Goal: Information Seeking & Learning: Learn about a topic

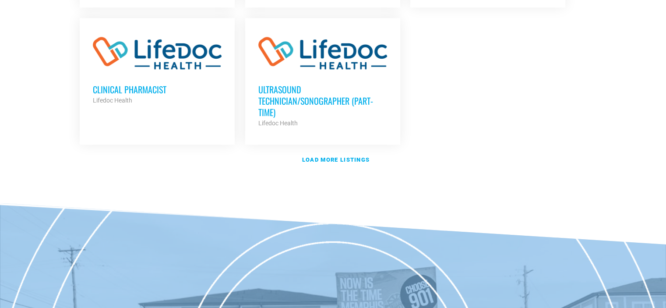
scroll to position [1120, 0]
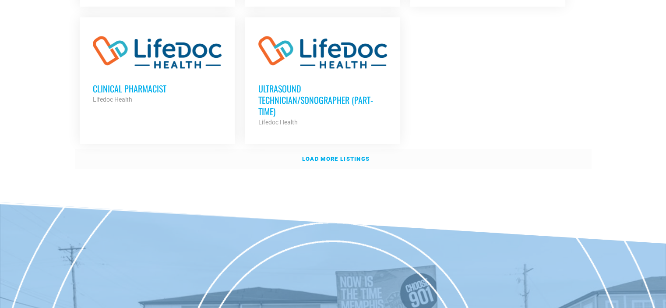
click at [316, 155] on strong "Load more listings" at bounding box center [335, 158] width 67 height 7
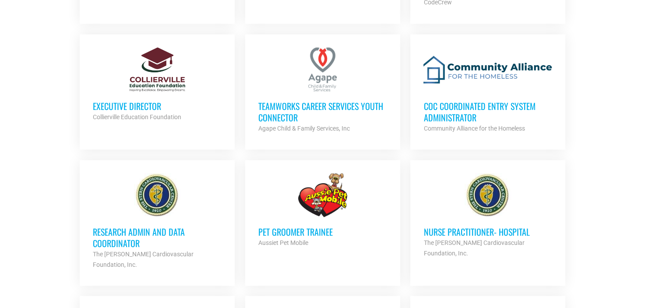
scroll to position [1604, 0]
click at [119, 237] on h3 "Research Admin and Data Coordinator" at bounding box center [157, 236] width 129 height 23
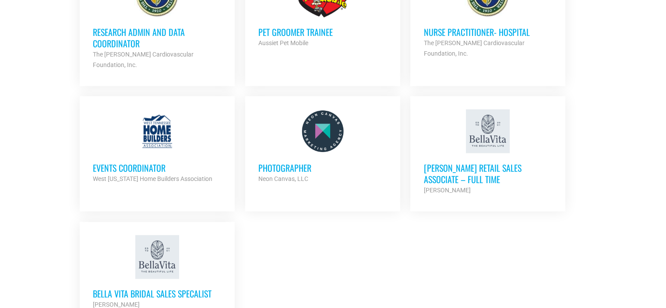
scroll to position [1803, 0]
click at [471, 162] on h3 "[PERSON_NAME] Retail Sales Associate – Full Time" at bounding box center [487, 173] width 129 height 23
